Goal: Task Accomplishment & Management: Manage account settings

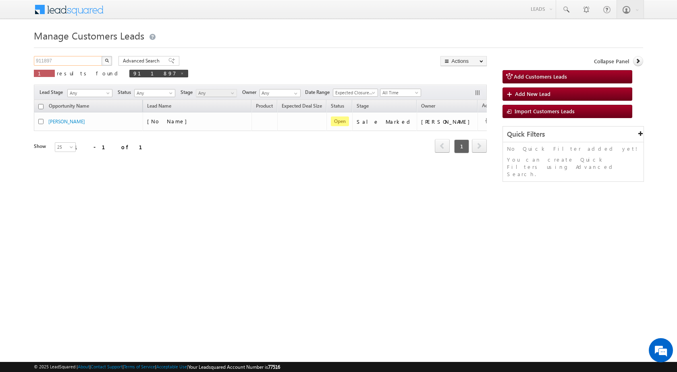
click at [56, 62] on input "911897" at bounding box center [68, 61] width 69 height 10
paste input "46643"
type input "946643"
click at [102, 56] on button "button" at bounding box center [107, 61] width 10 height 10
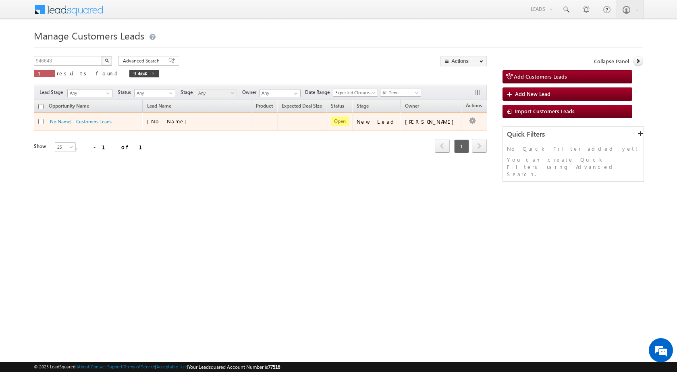
click at [205, 126] on div "[No Name]" at bounding box center [197, 123] width 101 height 11
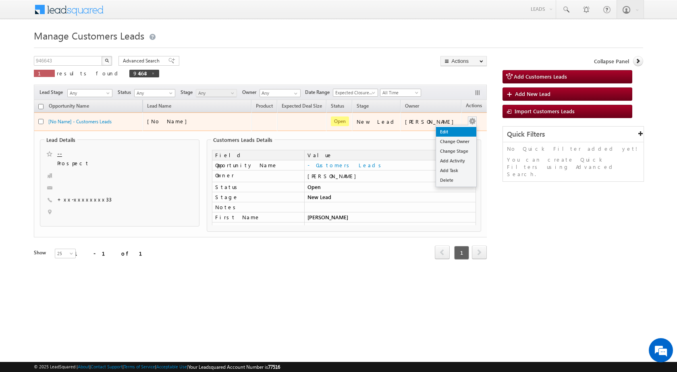
click at [446, 131] on link "Edit" at bounding box center [456, 132] width 40 height 10
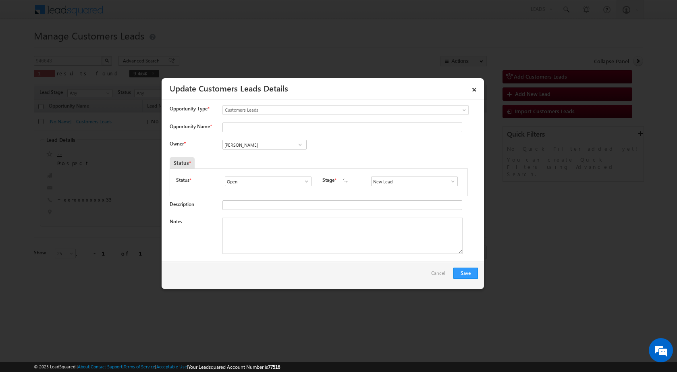
click at [449, 180] on span at bounding box center [453, 181] width 8 height 6
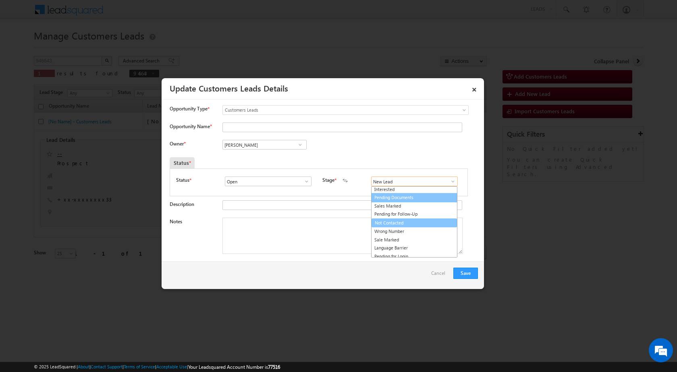
scroll to position [12, 0]
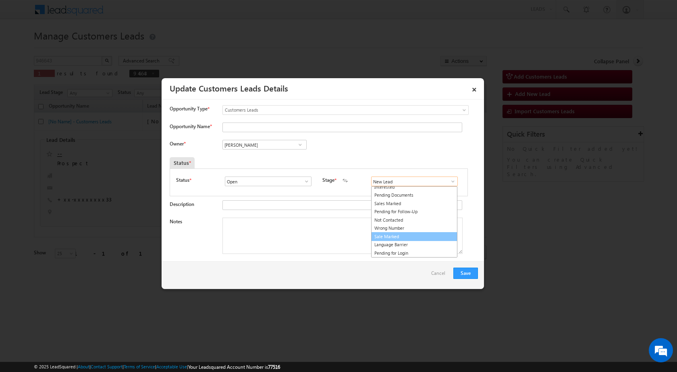
click at [387, 237] on link "Sale Marked" at bounding box center [414, 236] width 86 height 9
type input "Sale Marked"
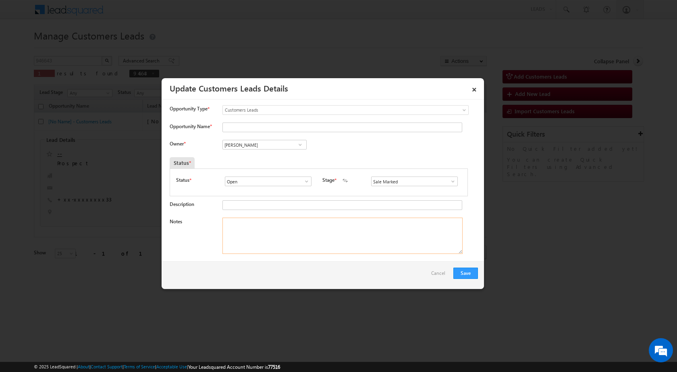
click at [242, 237] on textarea "Notes" at bounding box center [342, 236] width 240 height 36
paste textarea "946643 - VB_Interested - [PERSON_NAME] - 9386177133 - EXTENTION - PATNA 800001 …"
type textarea "946643 - VB_Interested - [PERSON_NAME] - 9386177133 - EXTENTION - PATNA 800001 …"
click at [335, 152] on div "Owner * Vikas Halwai Vikas Halwai Vikas Halwai" at bounding box center [324, 146] width 308 height 13
drag, startPoint x: 324, startPoint y: 305, endPoint x: 269, endPoint y: 276, distance: 62.7
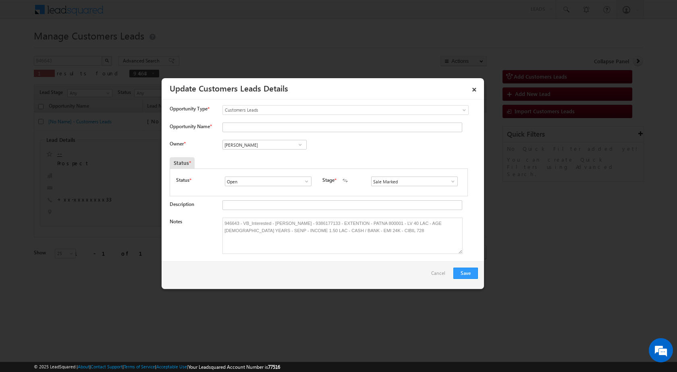
click at [269, 276] on div "Save Cancel" at bounding box center [323, 274] width 322 height 27
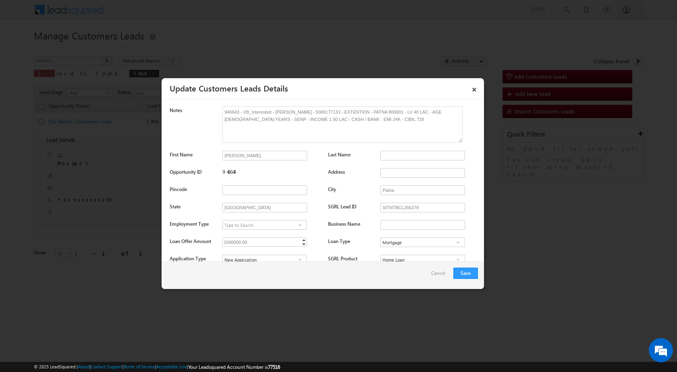
scroll to position [81, 0]
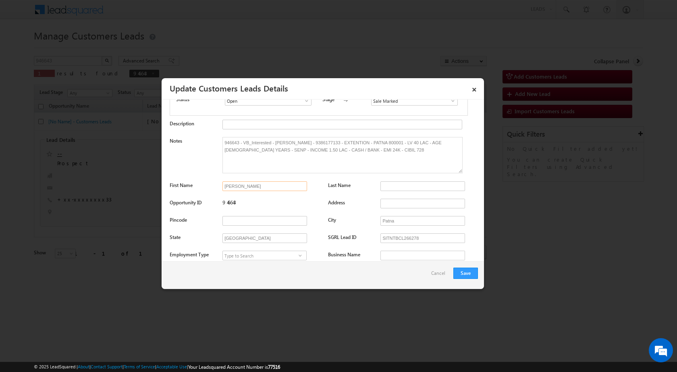
click at [244, 187] on input "[PERSON_NAME]" at bounding box center [264, 186] width 85 height 10
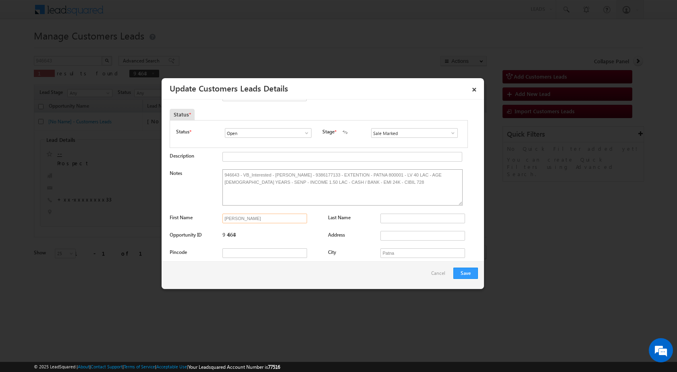
scroll to position [0, 0]
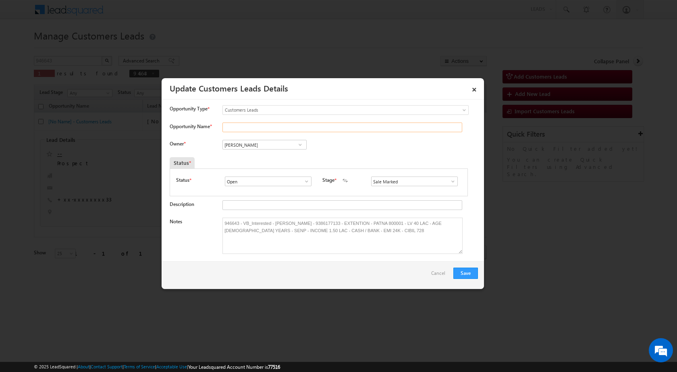
click at [238, 127] on input "Opportunity Name *" at bounding box center [342, 127] width 240 height 10
paste input "[PERSON_NAME]"
type input "[PERSON_NAME]"
click at [396, 149] on div "Owner * Vikas Halwai Vikas Halwai Vikas Halwai" at bounding box center [324, 146] width 308 height 13
click at [271, 148] on input "[PERSON_NAME]" at bounding box center [264, 145] width 84 height 10
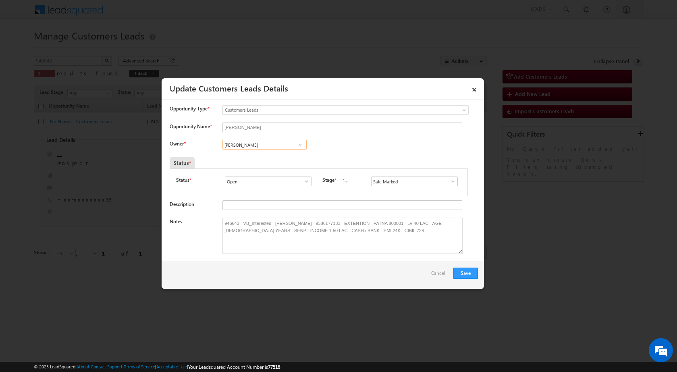
paste input "[EMAIL_ADDRESS][PERSON_NAME][DOMAIN_NAME]"
click at [251, 157] on link "[PERSON_NAME] [PERSON_NAME][EMAIL_ADDRESS][DOMAIN_NAME]" at bounding box center [264, 156] width 84 height 15
type input "Subham"
click at [401, 147] on div "Owner * [PERSON_NAME] [PERSON_NAME] [PERSON_NAME] Subham Subham bdd53970-3719-1…" at bounding box center [324, 146] width 308 height 13
click at [463, 271] on button "Save" at bounding box center [465, 272] width 25 height 11
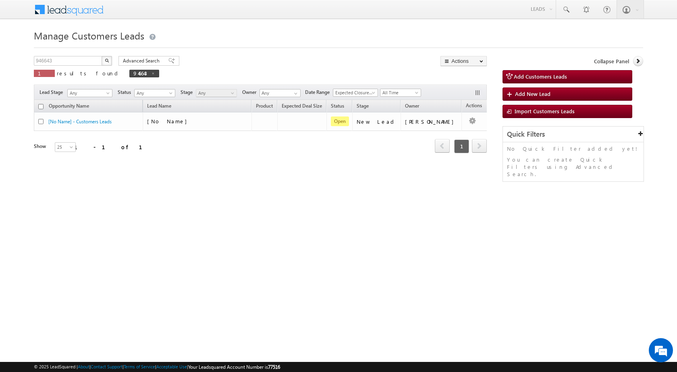
click at [255, 205] on div "Manage Customers Leads Customers Leads updated successfully. 946643 X 1 results…" at bounding box center [338, 127] width 609 height 201
click at [139, 178] on div "Manage Customers Leads Customers Leads updated successfully. 946643 X 1 results…" at bounding box center [338, 127] width 609 height 201
click at [137, 180] on div "Manage Customers Leads Customers Leads updated successfully. 946643 X 1 results…" at bounding box center [338, 127] width 609 height 201
click at [232, 61] on div "946643 X 1 results found 946643 Advanced Search Advanced search results Actions…" at bounding box center [260, 69] width 453 height 27
click at [245, 215] on div "Manage Customers Leads 946643 X 1 results found 946643 Advanced Search Advanced…" at bounding box center [338, 127] width 609 height 201
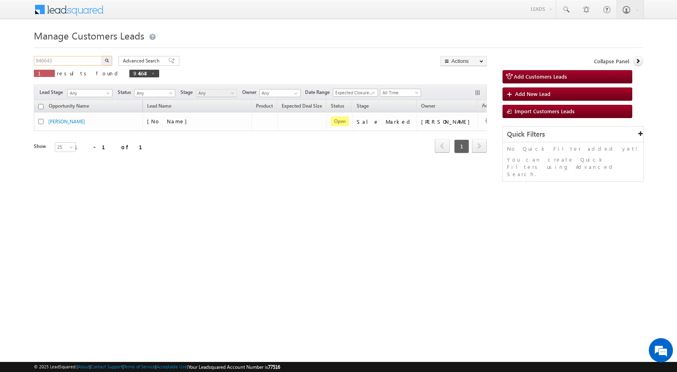
click at [65, 63] on input "946643" at bounding box center [68, 61] width 69 height 10
paste input "69"
type input "946669"
click at [102, 56] on button "button" at bounding box center [107, 61] width 10 height 10
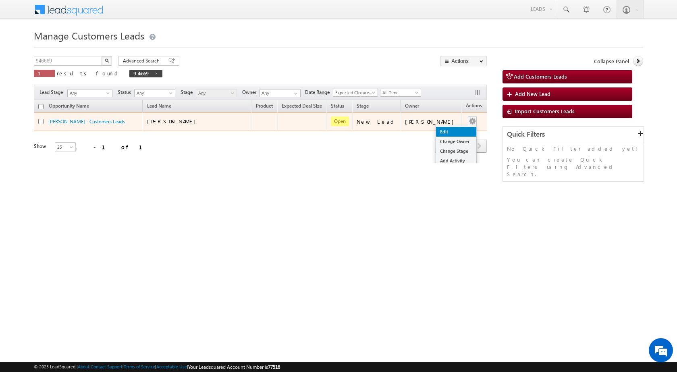
click at [439, 133] on link "Edit" at bounding box center [456, 132] width 40 height 10
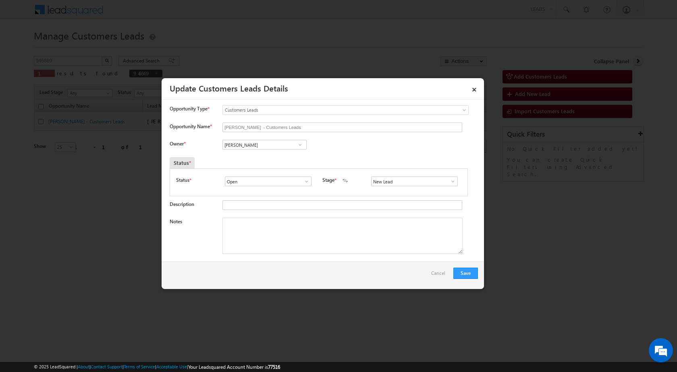
click at [449, 183] on span at bounding box center [453, 181] width 8 height 6
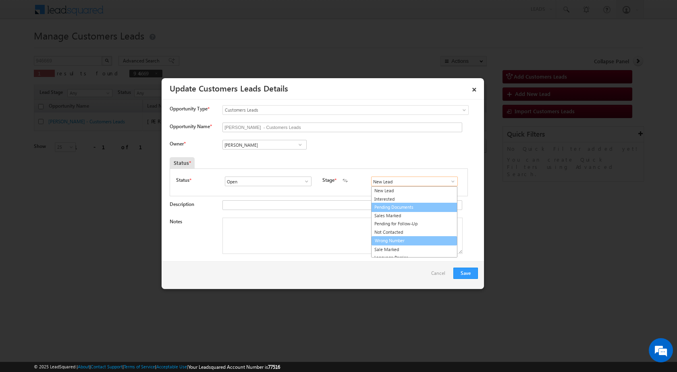
scroll to position [12, 0]
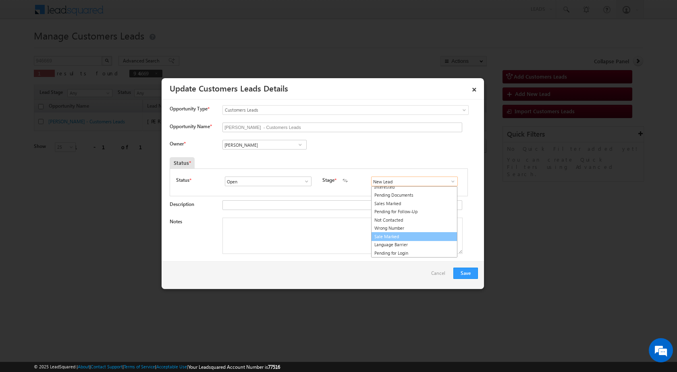
click at [396, 239] on link "Sale Marked" at bounding box center [414, 236] width 86 height 9
type input "Sale Marked"
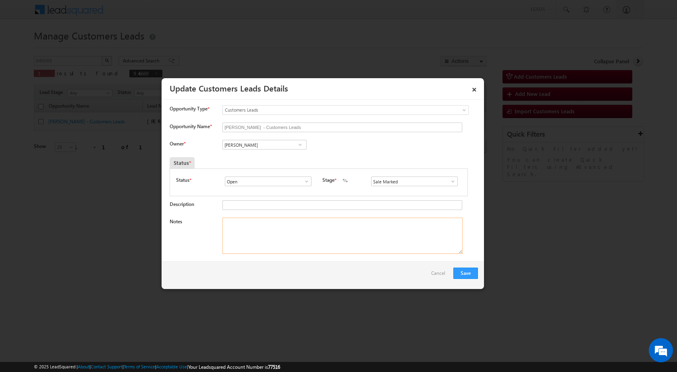
drag, startPoint x: 286, startPoint y: 241, endPoint x: 300, endPoint y: 236, distance: 15.2
click at [286, 239] on textarea "Notes" at bounding box center [342, 236] width 240 height 36
paste textarea "946669 - VB_Know_More - IFTEKHAR - 9315665034 - CONSTRUCTION - LV 5 LAC - AGE 4…"
type textarea "946669 - VB_Know_More - IFTEKHAR - 9315665034 - CONSTRUCTION - LV 5 LAC - AGE 4…"
click at [262, 145] on input "[PERSON_NAME]" at bounding box center [264, 145] width 84 height 10
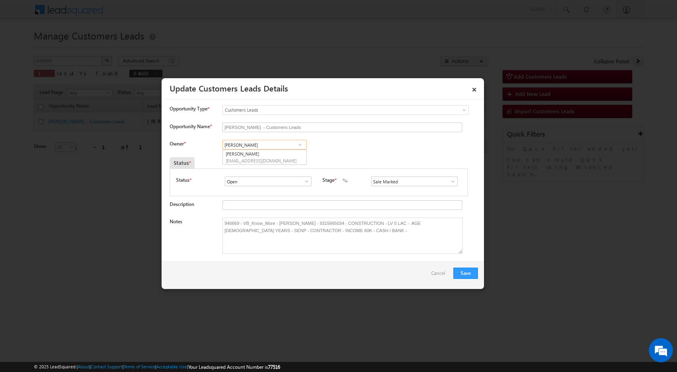
paste input "Rana Sangram Singh"
click at [259, 158] on span "rana.singh@sgrlimited.in" at bounding box center [262, 160] width 73 height 6
type input "Rana Sangram Singh"
click at [374, 145] on div "Owner * Vikas Halwai Vikas Halwai Vikas Halwai Rana Sangram Singh Rana Sangram …" at bounding box center [324, 146] width 308 height 13
click at [468, 273] on button "Save" at bounding box center [465, 272] width 25 height 11
